Goal: Find specific page/section: Find specific page/section

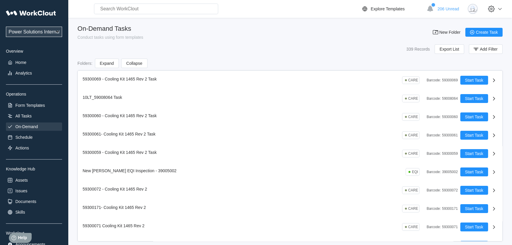
click at [147, 8] on input "text" at bounding box center [156, 9] width 124 height 11
type input "59300059"
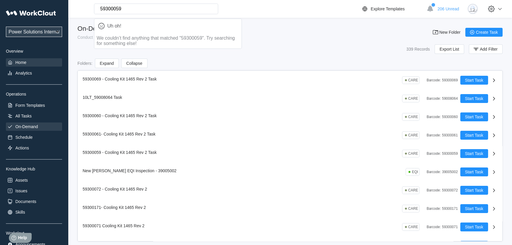
click at [14, 64] on div "Home" at bounding box center [34, 62] width 56 height 8
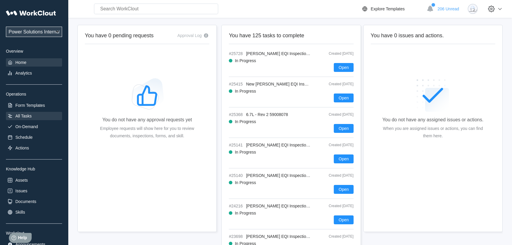
click at [21, 118] on div "All Tasks" at bounding box center [23, 115] width 16 height 5
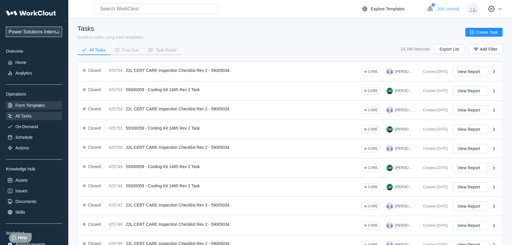
click at [29, 105] on div "Form Templates" at bounding box center [30, 105] width 30 height 5
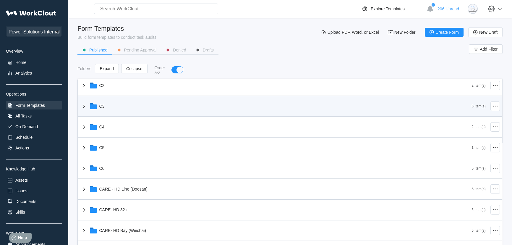
scroll to position [188, 0]
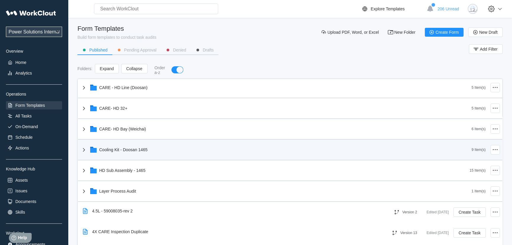
click at [138, 155] on div "Cooling Kit - Doosan 1465" at bounding box center [275, 149] width 391 height 15
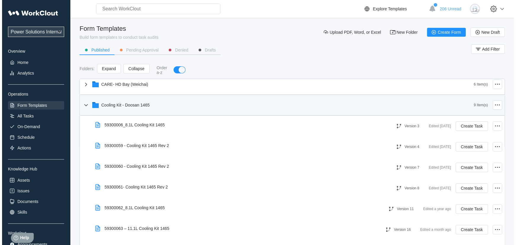
scroll to position [242, 0]
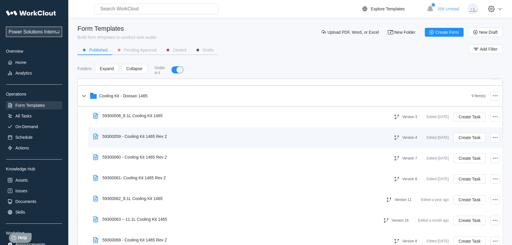
click at [139, 141] on div "59300059 - Cooling Kit 1465 Rev 2" at bounding box center [131, 136] width 81 height 14
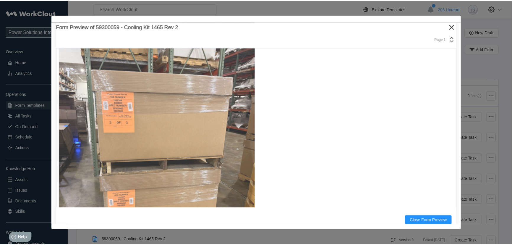
scroll to position [6049, 0]
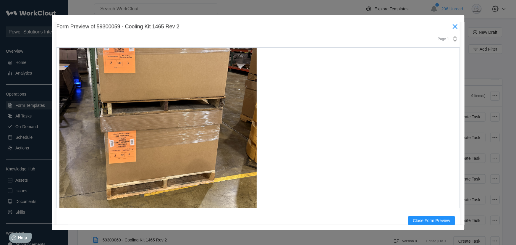
click at [450, 26] on icon at bounding box center [454, 26] width 9 height 9
